Goal: Task Accomplishment & Management: Manage account settings

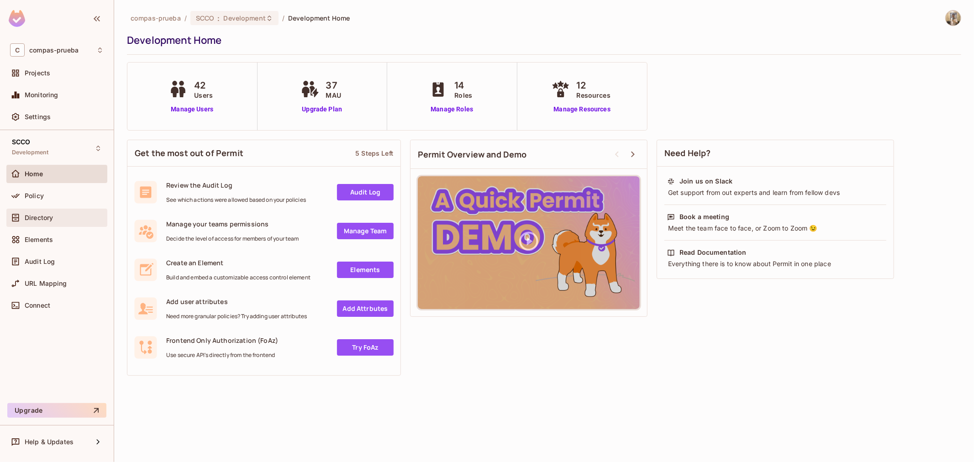
click at [58, 210] on div "Directory" at bounding box center [56, 218] width 101 height 18
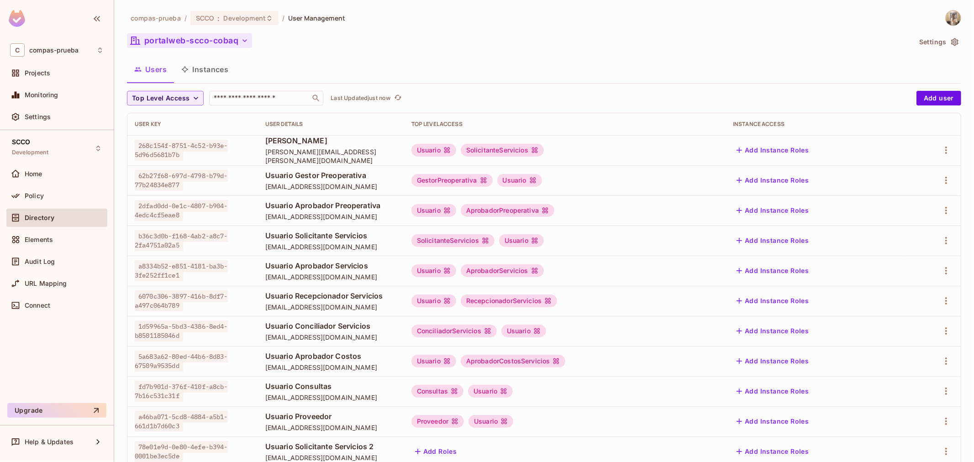
click at [187, 40] on button "portalweb-scco-cobaq" at bounding box center [189, 40] width 125 height 15
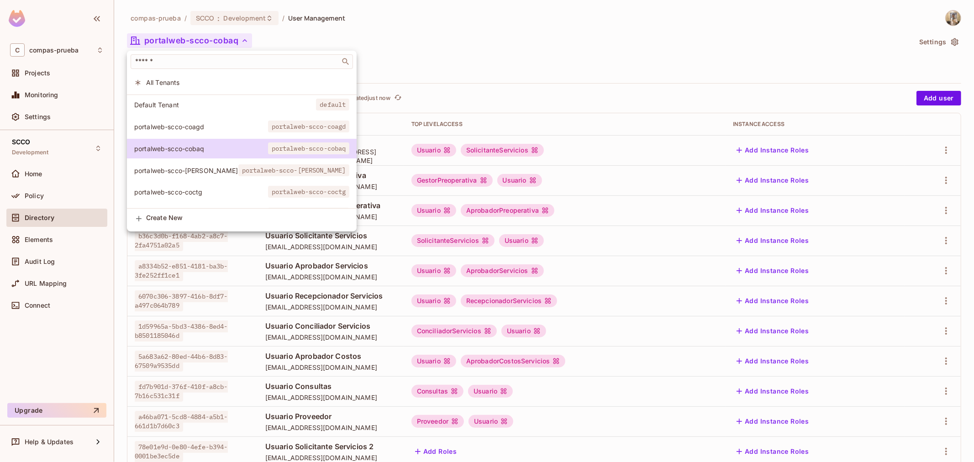
click at [268, 194] on span "portalweb-scco-coctg" at bounding box center [309, 192] width 82 height 12
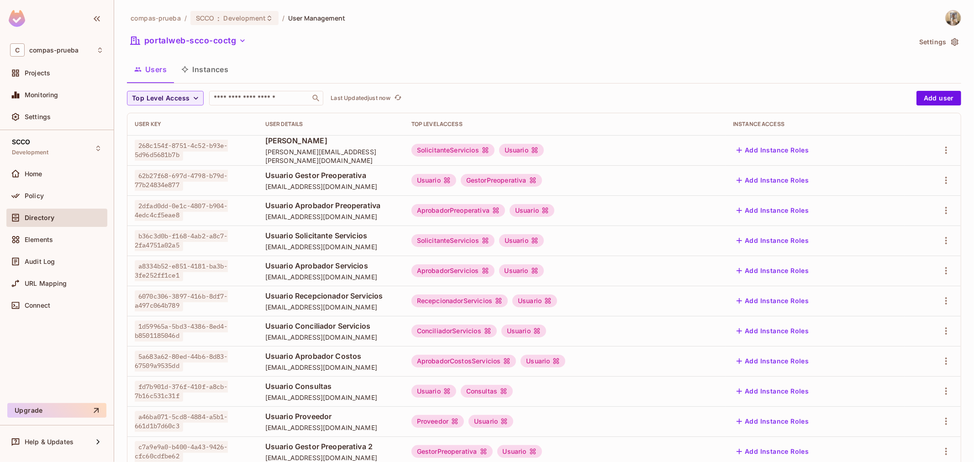
click at [929, 152] on div at bounding box center [933, 150] width 41 height 15
click at [941, 152] on icon "button" at bounding box center [946, 150] width 11 height 11
click at [886, 168] on div "Edit" at bounding box center [891, 171] width 12 height 9
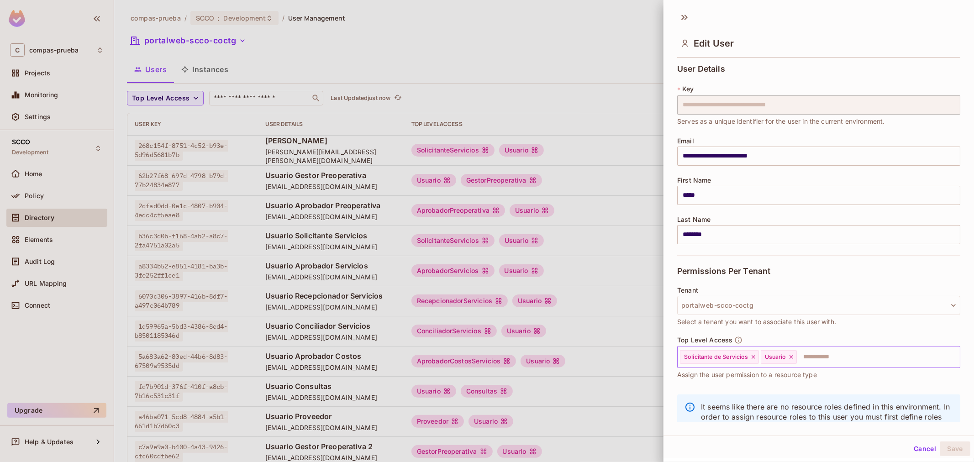
click at [791, 354] on icon at bounding box center [791, 357] width 6 height 6
click at [946, 445] on button "Save" at bounding box center [955, 449] width 31 height 15
